Goal: Check status: Check status

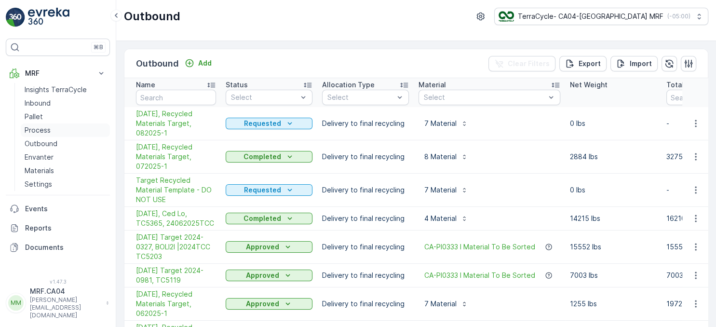
click at [44, 127] on p "Process" at bounding box center [38, 130] width 26 height 10
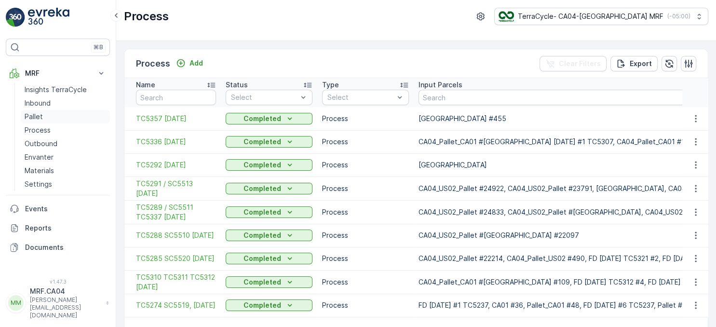
click at [38, 119] on p "Pallet" at bounding box center [34, 117] width 18 height 10
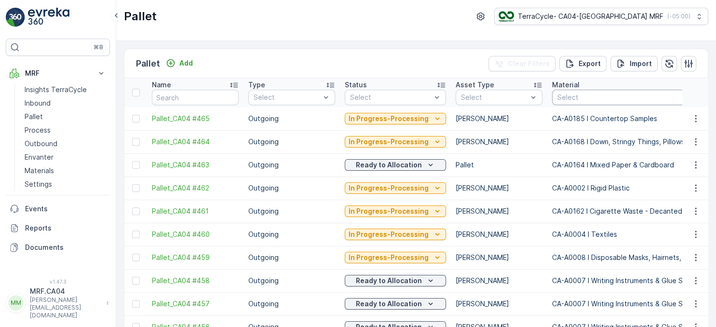
click at [565, 100] on div at bounding box center [637, 98] width 160 height 8
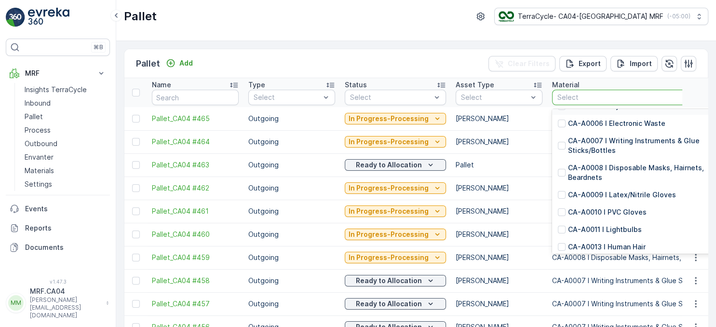
scroll to position [97, 0]
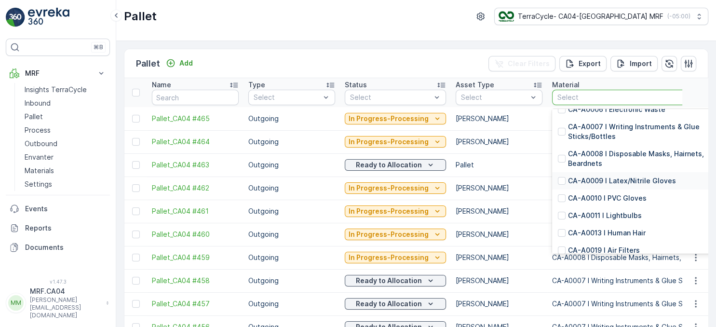
click at [586, 178] on p "CA-A0009 I Latex/Nitrile Gloves" at bounding box center [622, 181] width 108 height 10
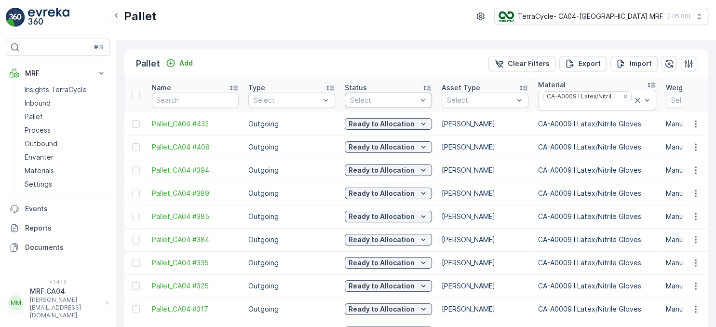
click at [407, 101] on div at bounding box center [383, 100] width 69 height 8
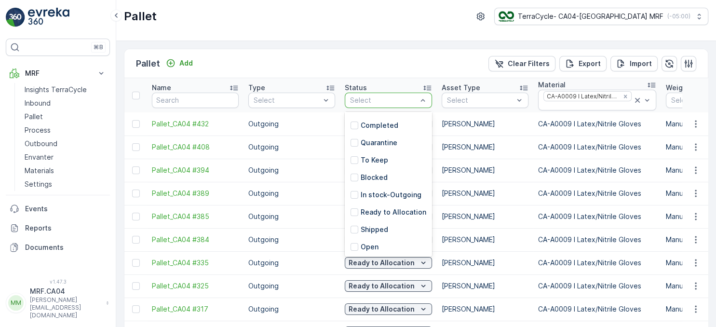
scroll to position [87, 0]
click at [374, 224] on p "Shipped" at bounding box center [374, 229] width 27 height 10
